Goal: Transaction & Acquisition: Subscribe to service/newsletter

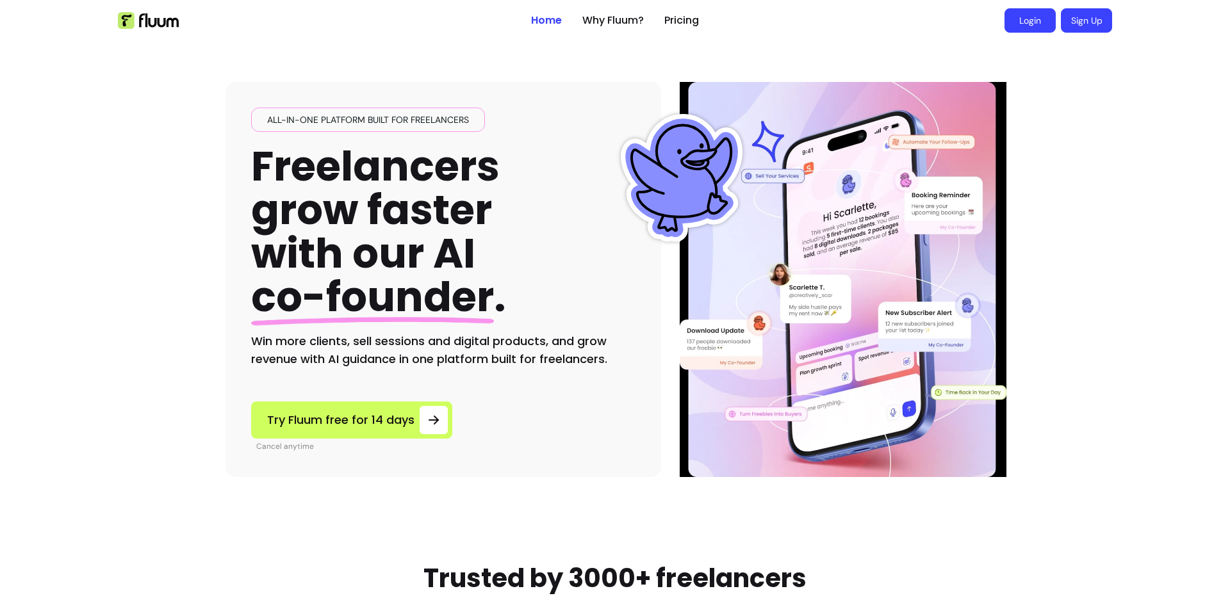
click at [1013, 15] on link "Login" at bounding box center [1029, 20] width 51 height 24
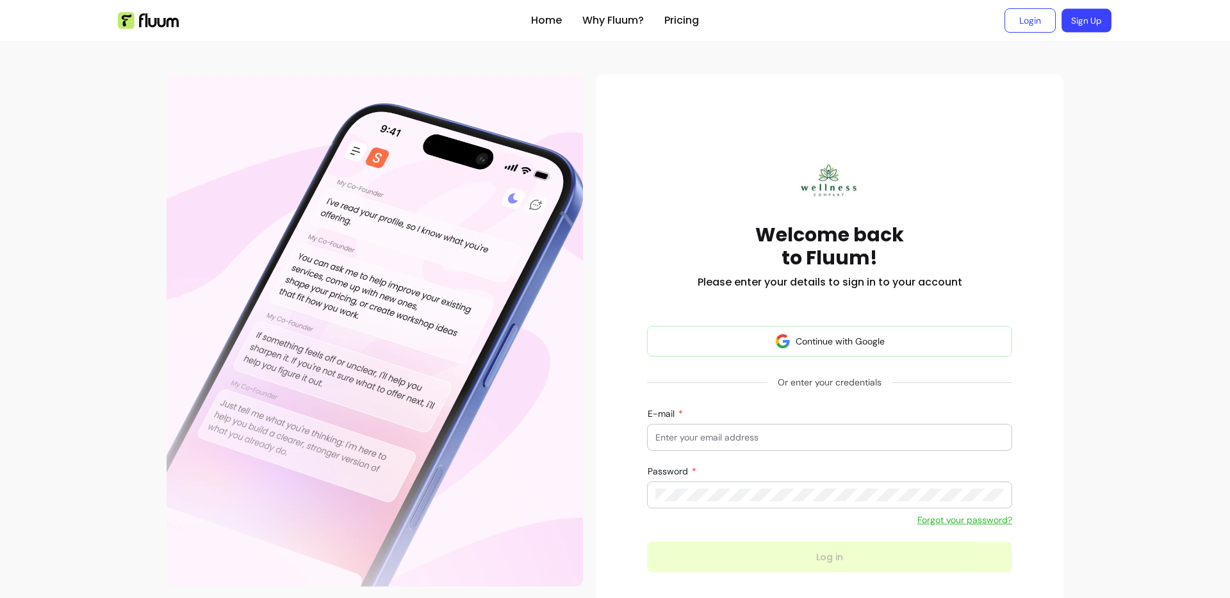
click at [1091, 28] on link "Sign Up" at bounding box center [1086, 21] width 50 height 24
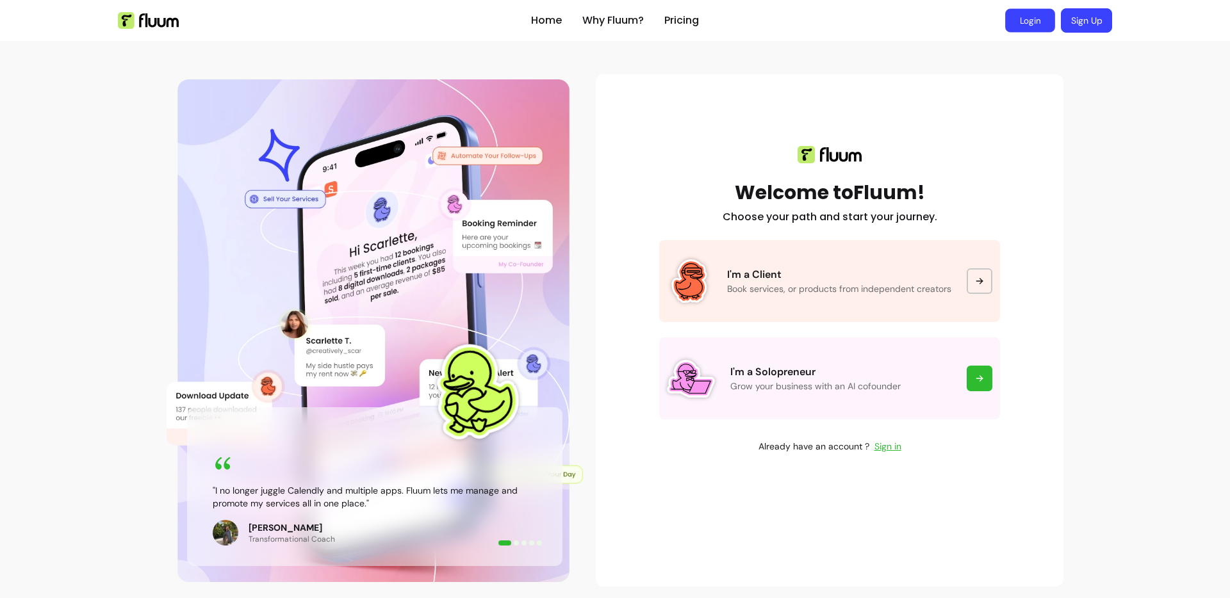
click at [1047, 24] on link "Login" at bounding box center [1030, 21] width 50 height 24
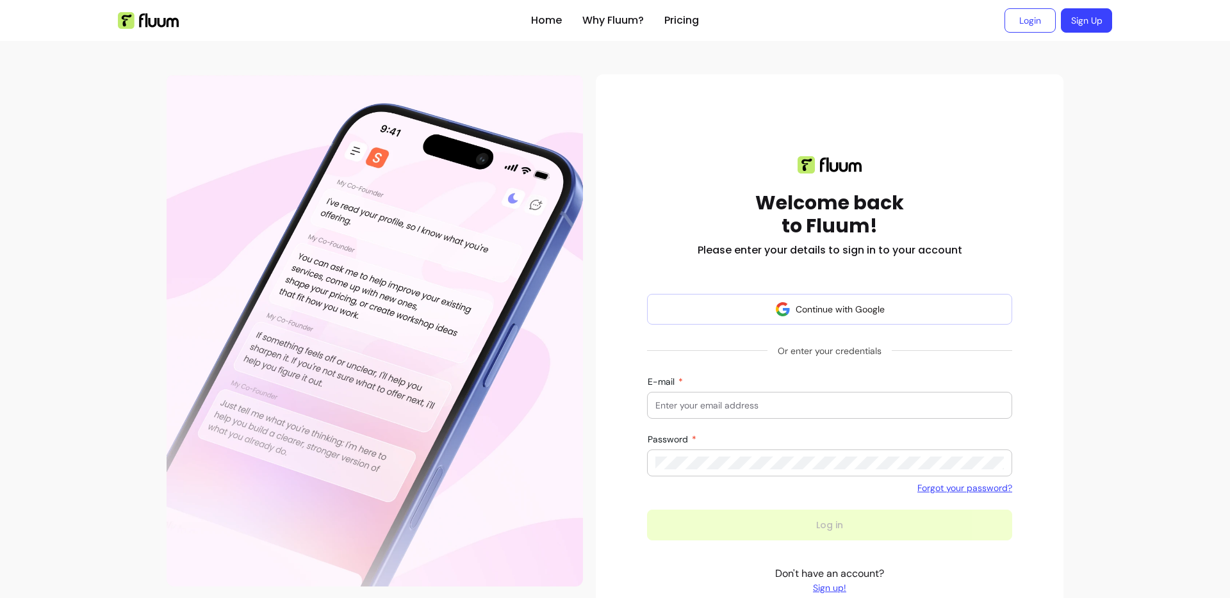
click at [708, 418] on div "E-mail" at bounding box center [829, 405] width 365 height 27
click at [714, 409] on input "E-mail" at bounding box center [829, 405] width 348 height 13
click at [1095, 20] on link "Sign Up" at bounding box center [1086, 20] width 51 height 24
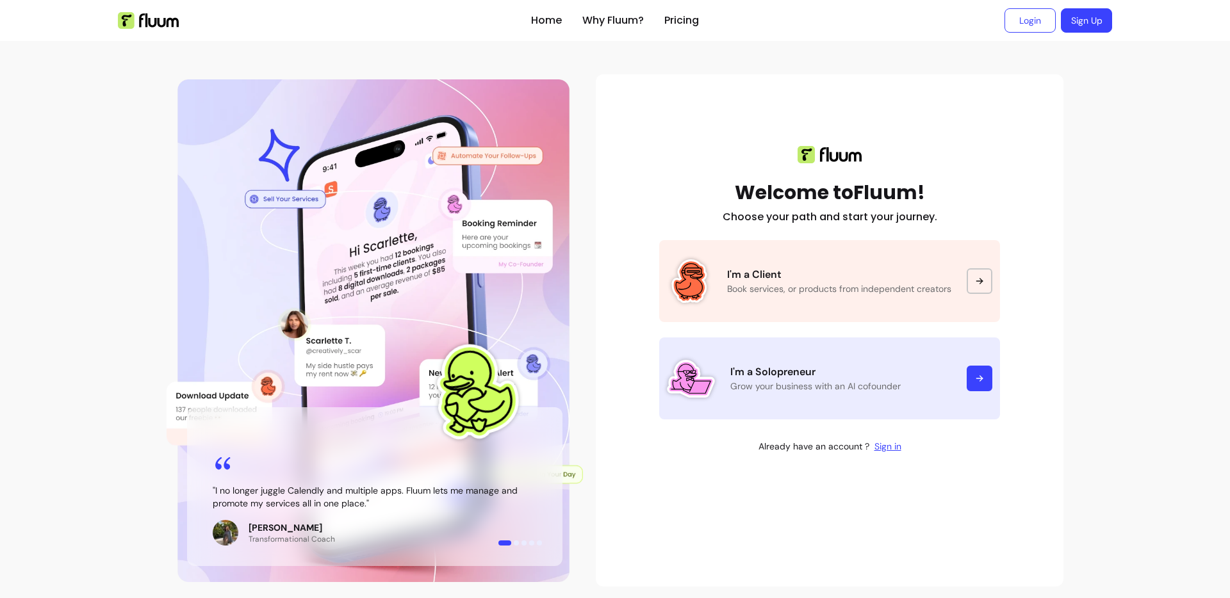
click at [976, 379] on icon at bounding box center [979, 379] width 6 height 0
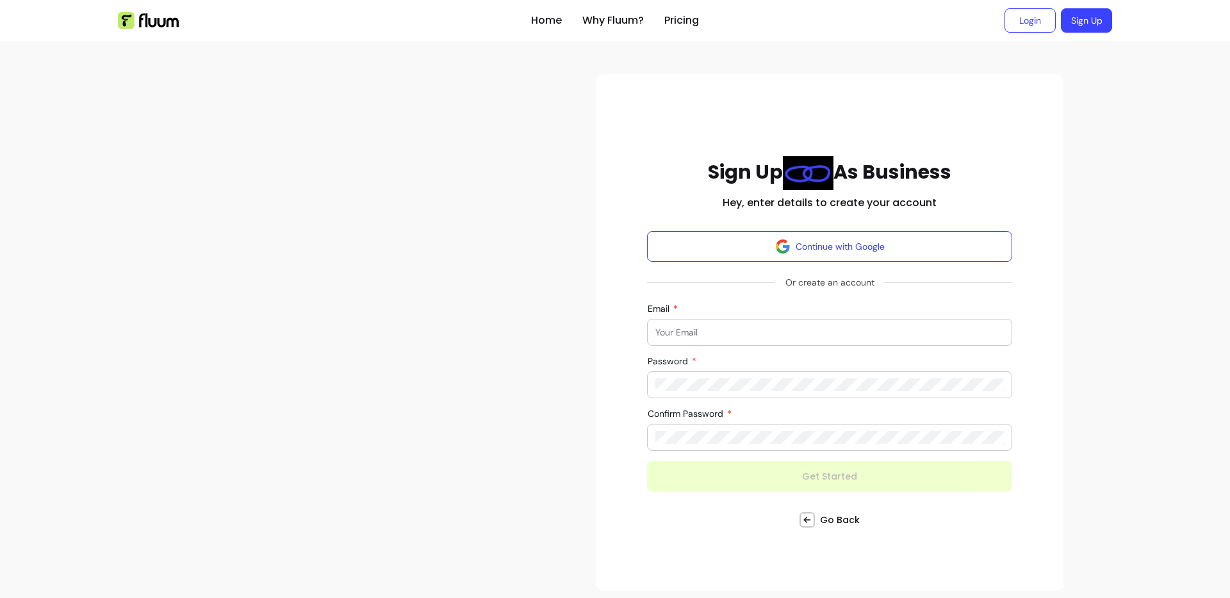
click at [877, 336] on input "Email" at bounding box center [829, 332] width 348 height 13
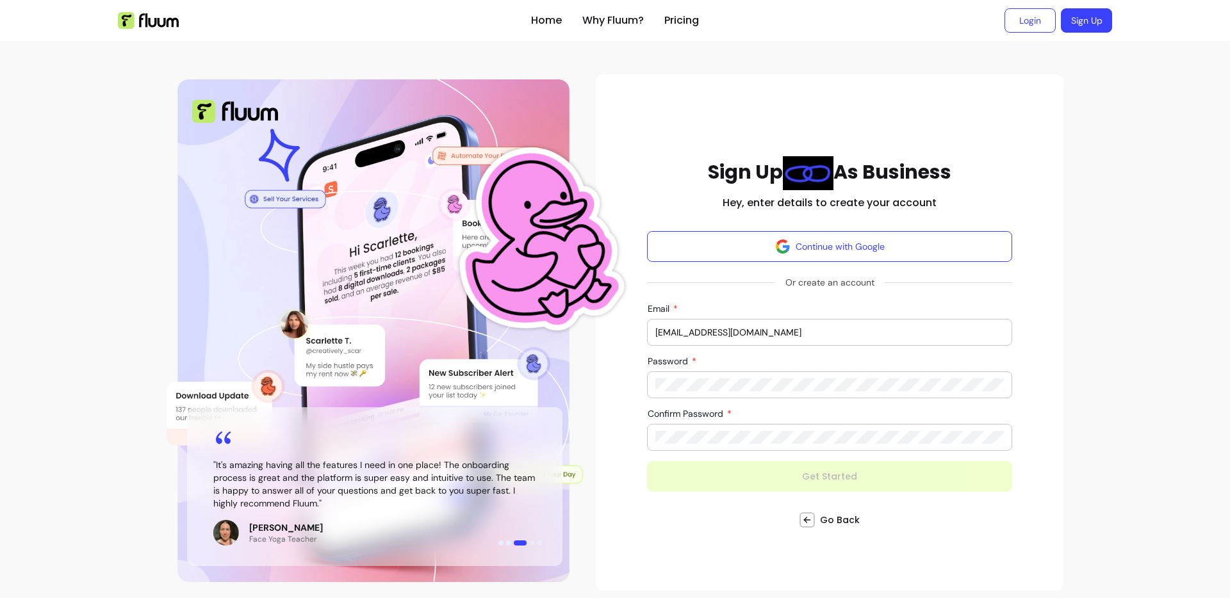
type input "[EMAIL_ADDRESS][DOMAIN_NAME]"
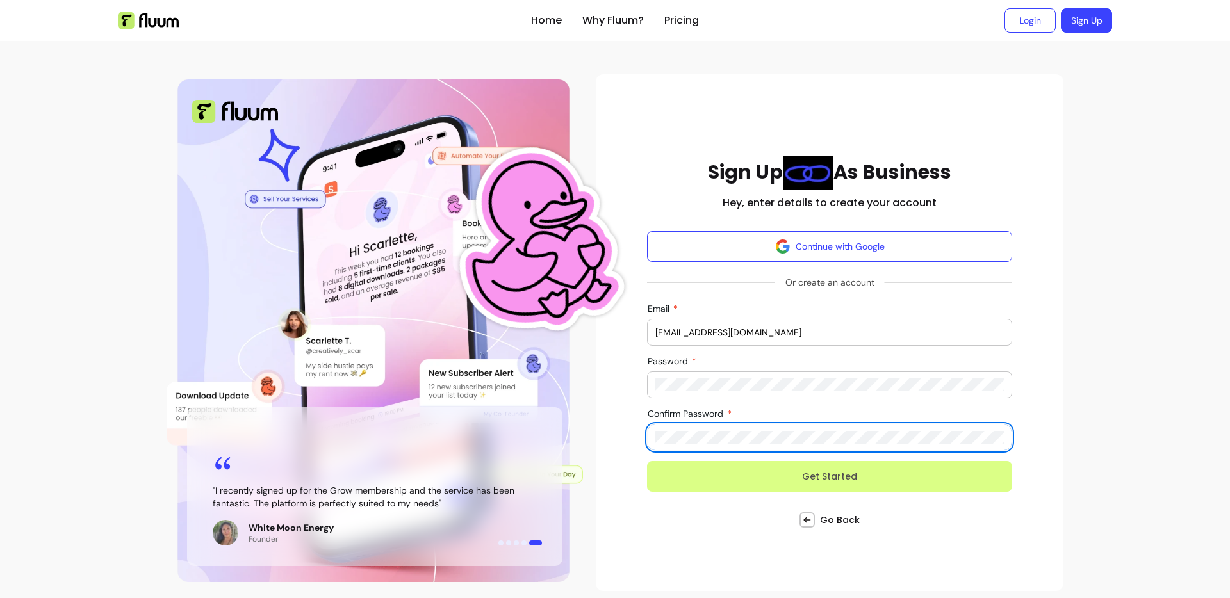
click at [948, 477] on button "Get Started" at bounding box center [829, 476] width 365 height 31
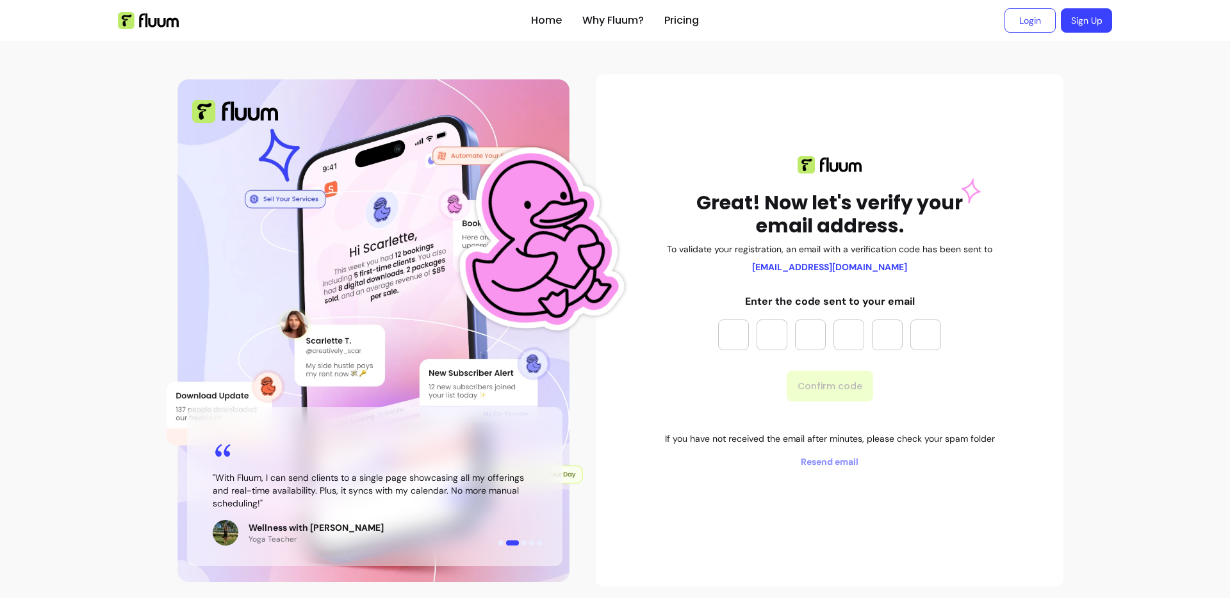
click at [733, 339] on input "Please enter OTP character 1" at bounding box center [733, 335] width 31 height 31
paste input "*"
type input "*"
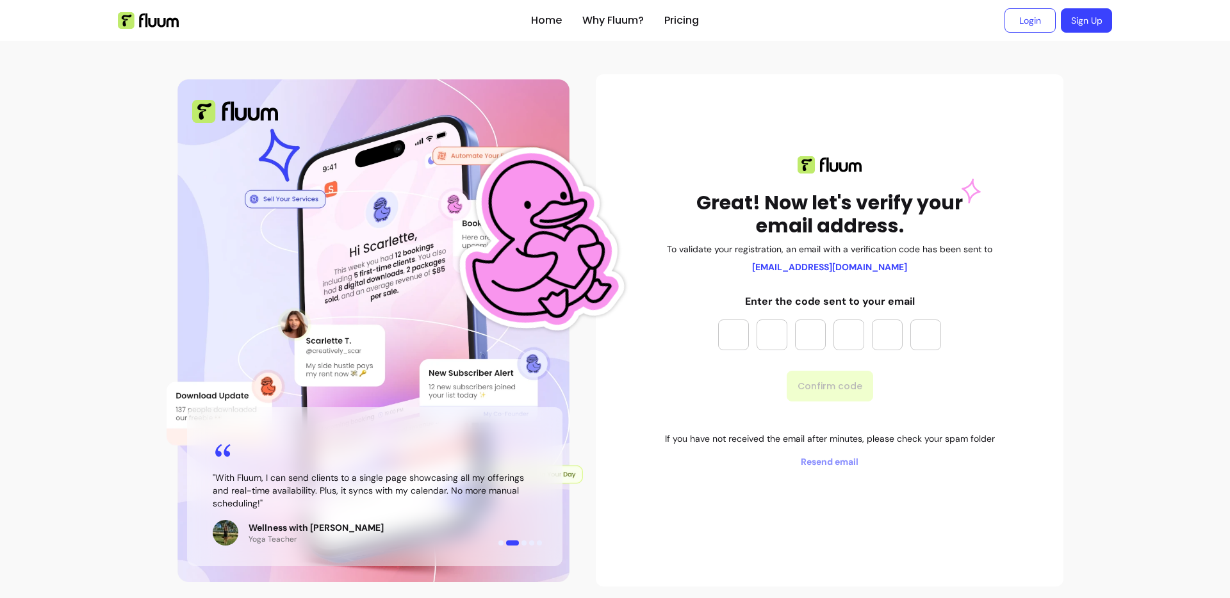
type input "*"
click at [830, 400] on button "Confirm code" at bounding box center [830, 386] width 84 height 30
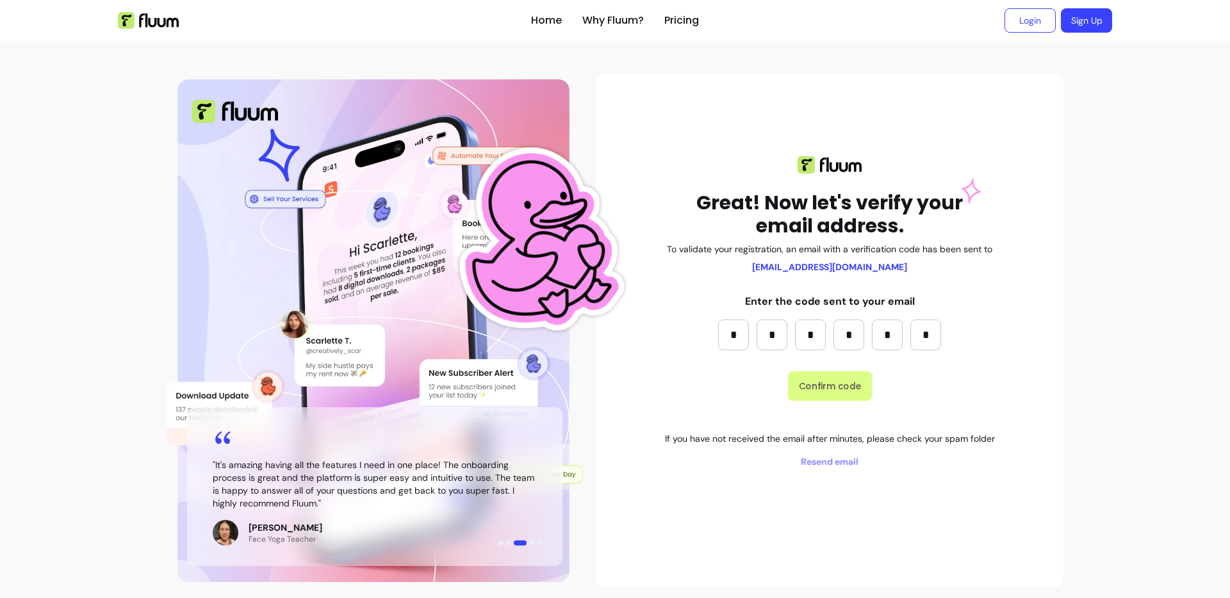
click at [818, 396] on button "Confirm code" at bounding box center [830, 386] width 84 height 30
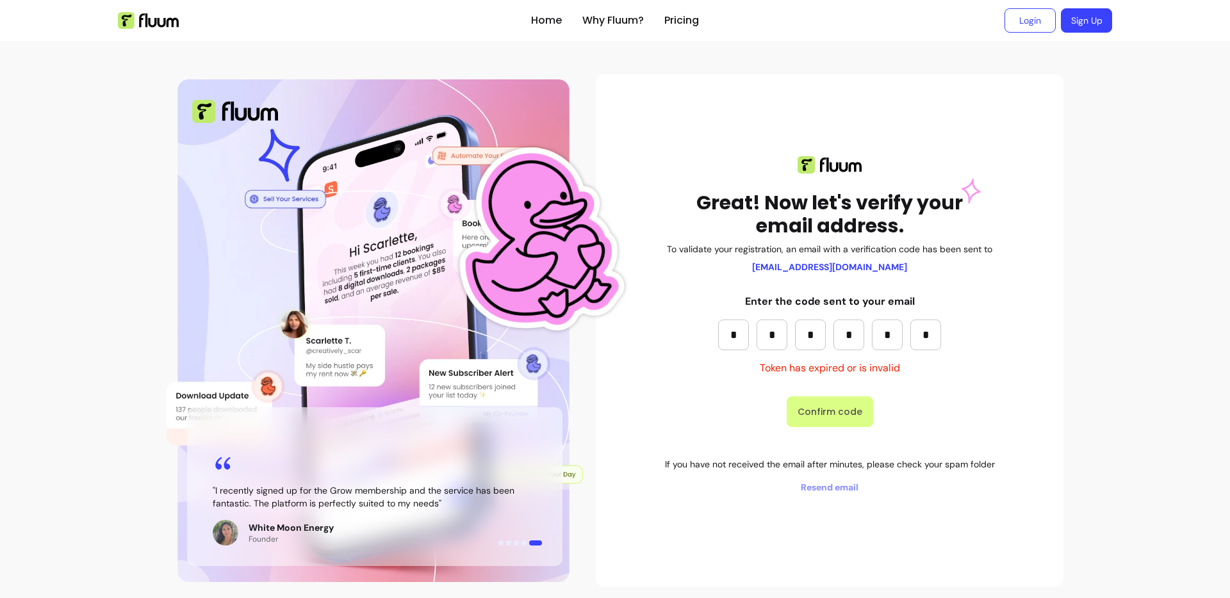
click at [836, 418] on button "Confirm code" at bounding box center [830, 411] width 86 height 31
click at [833, 492] on span "Resend email" at bounding box center [830, 487] width 330 height 13
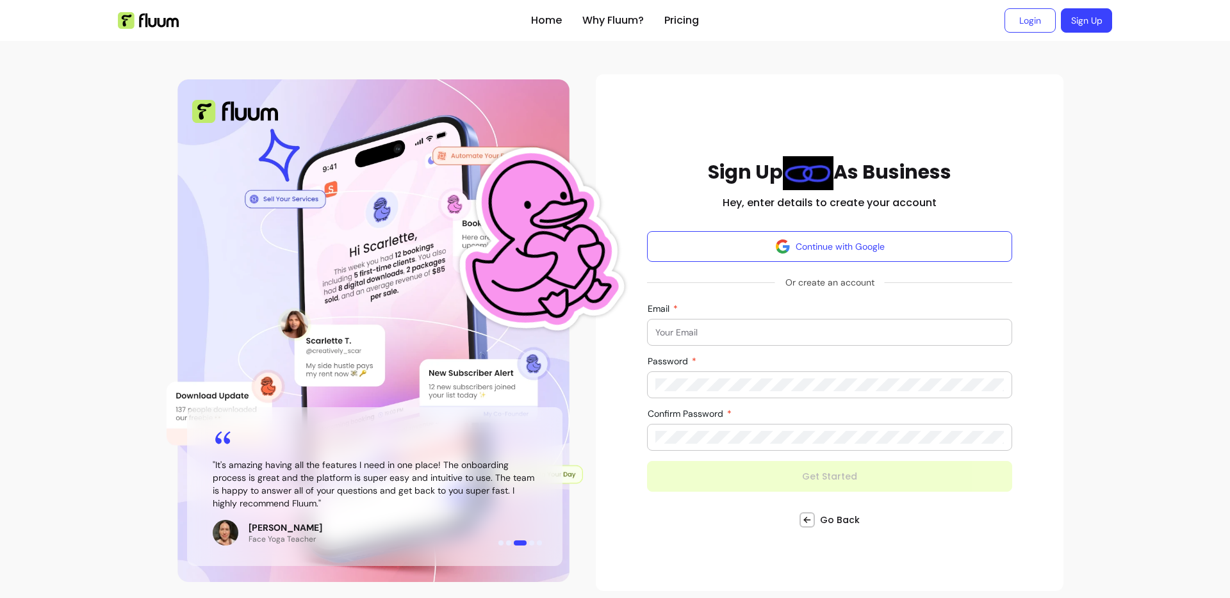
click at [875, 326] on input "Email" at bounding box center [829, 332] width 348 height 13
click at [768, 336] on input "Email" at bounding box center [829, 332] width 348 height 13
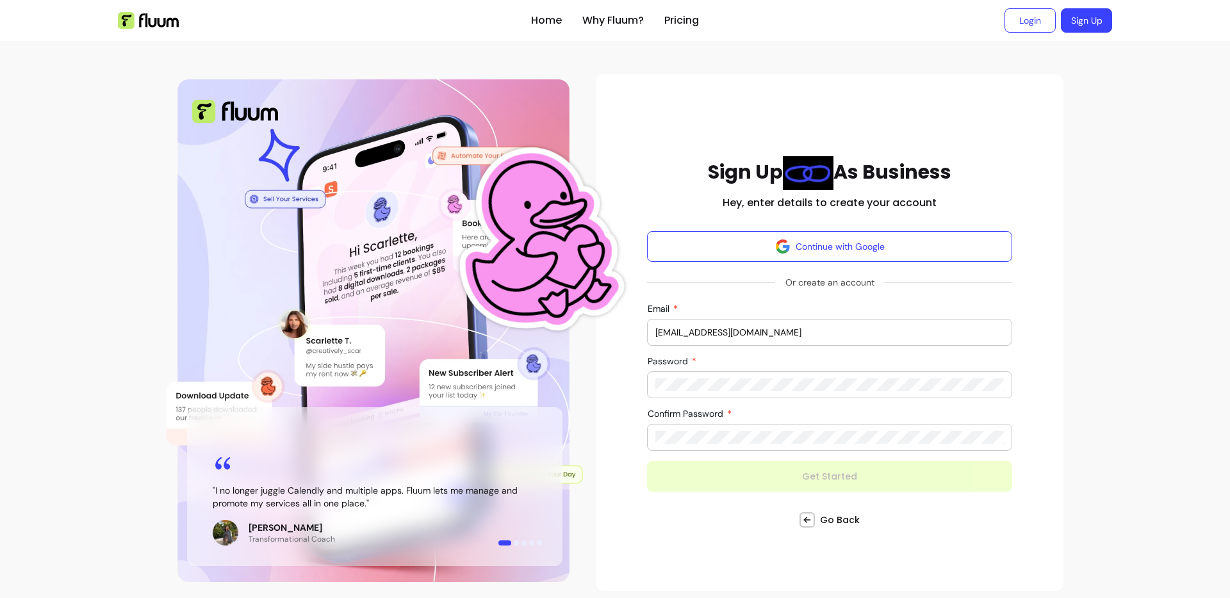
type input "[EMAIL_ADDRESS][DOMAIN_NAME]"
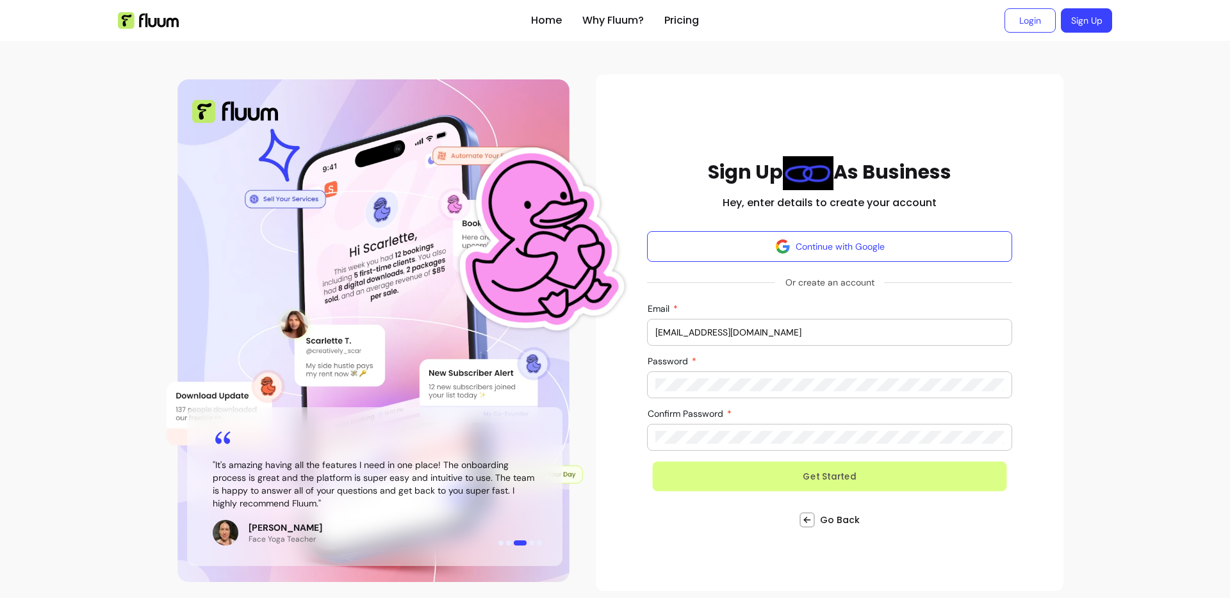
click at [751, 478] on button "Get Started" at bounding box center [830, 476] width 354 height 30
